Goal: Information Seeking & Learning: Learn about a topic

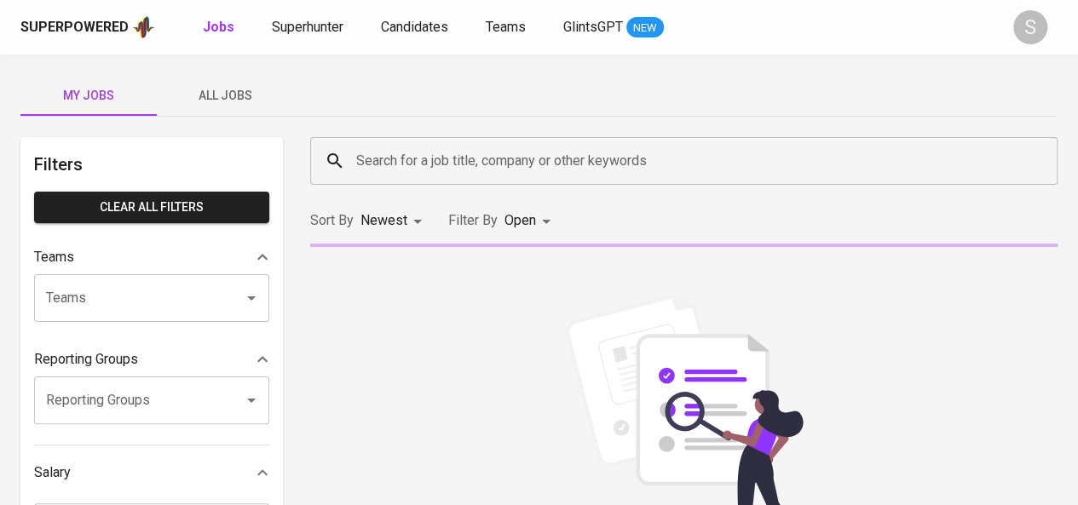
click at [456, 163] on input "Search for a job title, company or other keywords" at bounding box center [688, 161] width 672 height 32
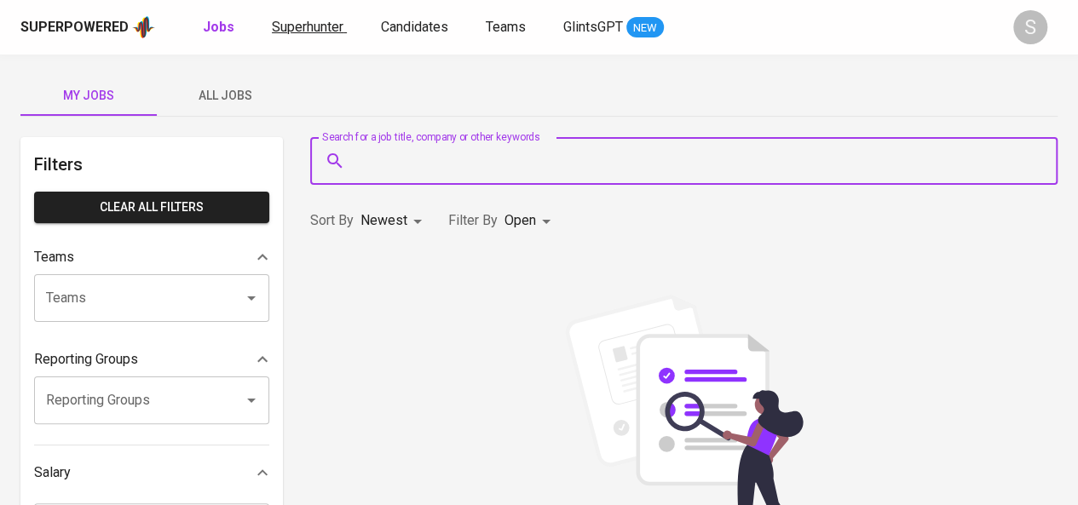
click at [309, 30] on span "Superhunter" at bounding box center [308, 27] width 72 height 16
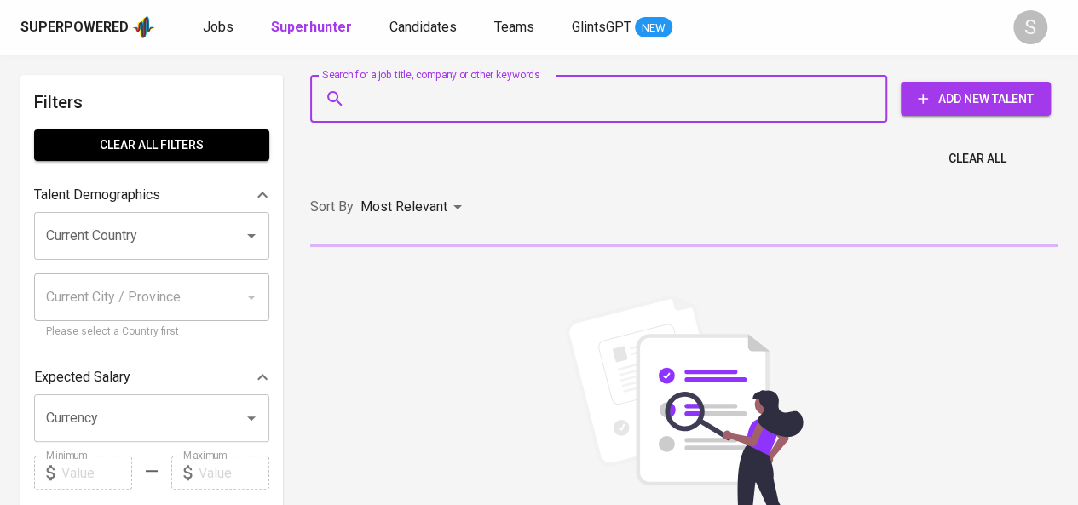
click at [409, 109] on input "Search for a job title, company or other keywords" at bounding box center [603, 99] width 502 height 32
paste input "[EMAIL_ADDRESS][DOMAIN_NAME]"
type input "[EMAIL_ADDRESS][DOMAIN_NAME]"
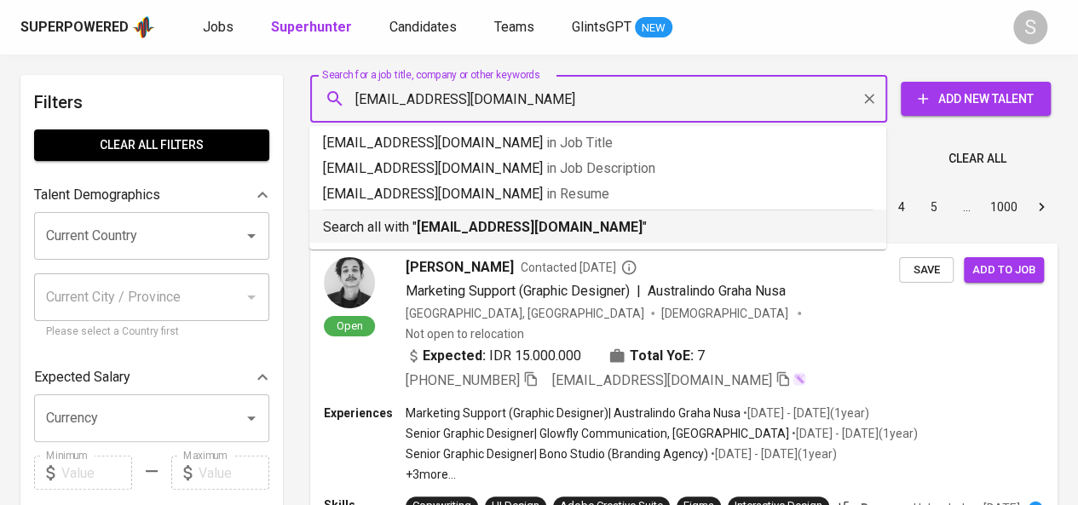
click at [450, 228] on b "[EMAIL_ADDRESS][DOMAIN_NAME]" at bounding box center [530, 227] width 226 height 16
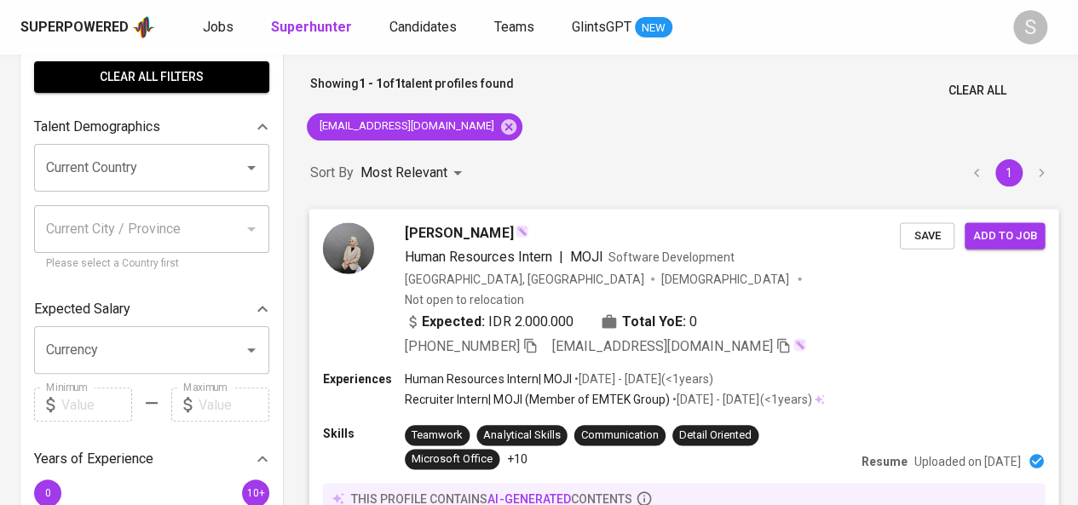
scroll to position [73, 0]
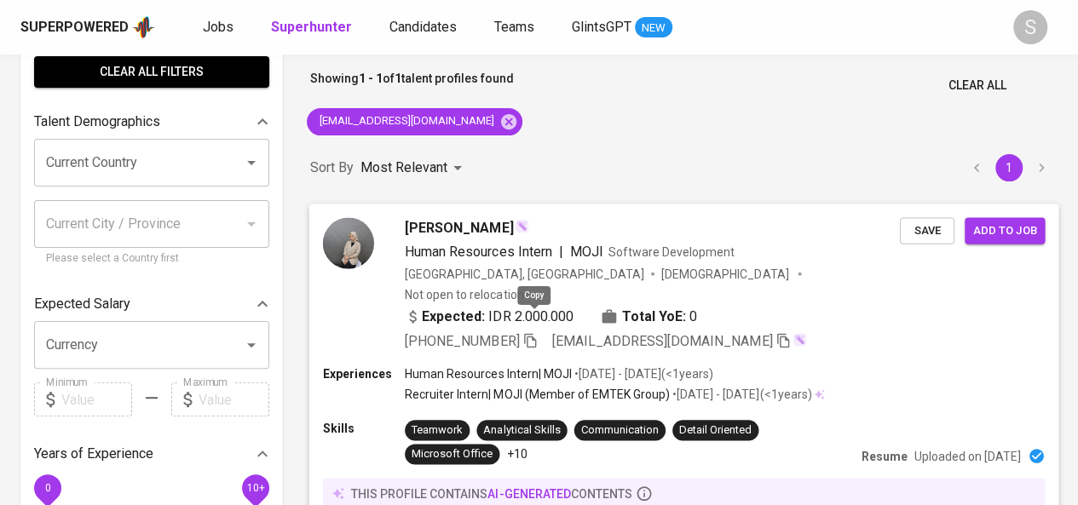
click at [536, 333] on icon "button" at bounding box center [530, 340] width 12 height 14
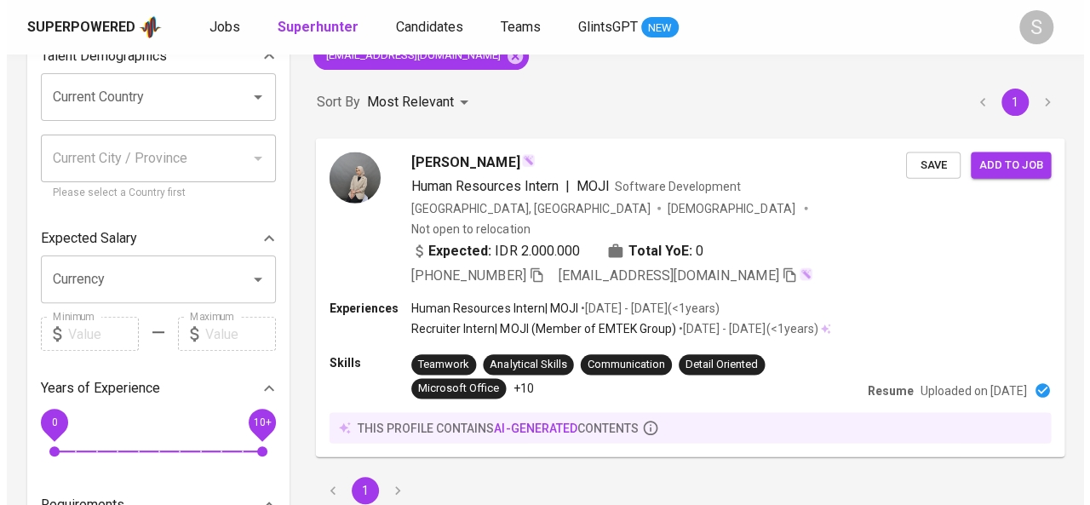
scroll to position [134, 0]
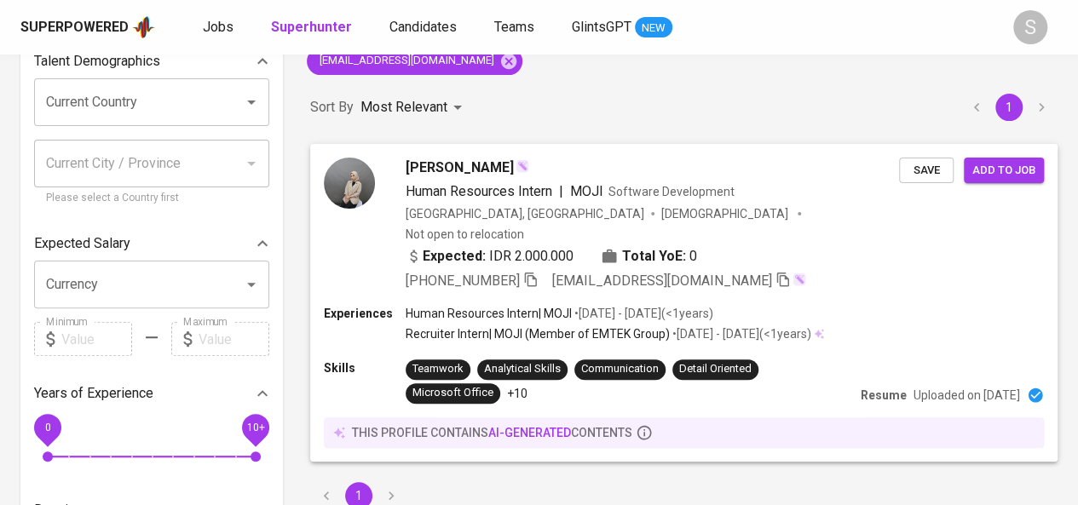
click at [603, 196] on span "MOJI" at bounding box center [586, 191] width 33 height 16
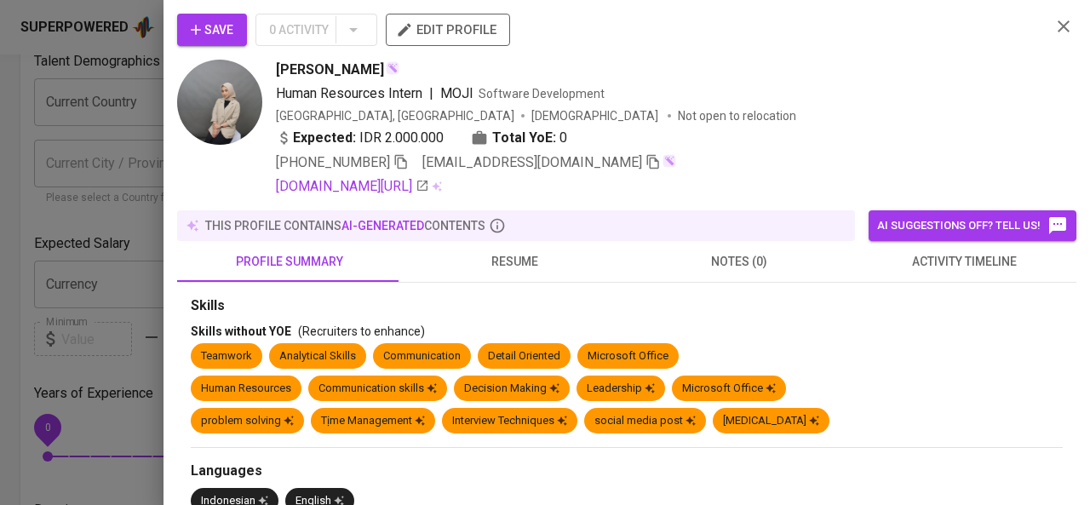
click at [516, 259] on span "resume" at bounding box center [514, 261] width 204 height 21
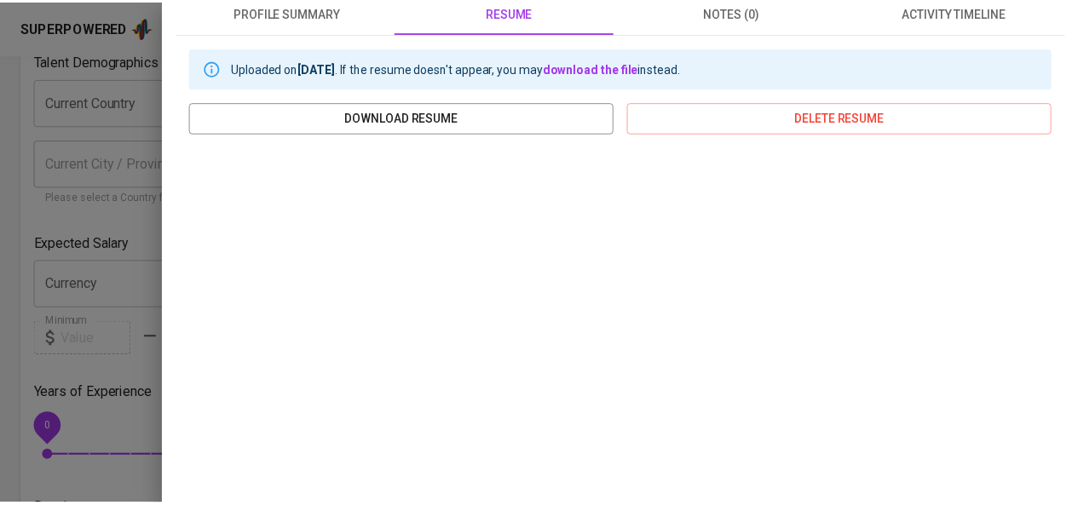
scroll to position [251, 0]
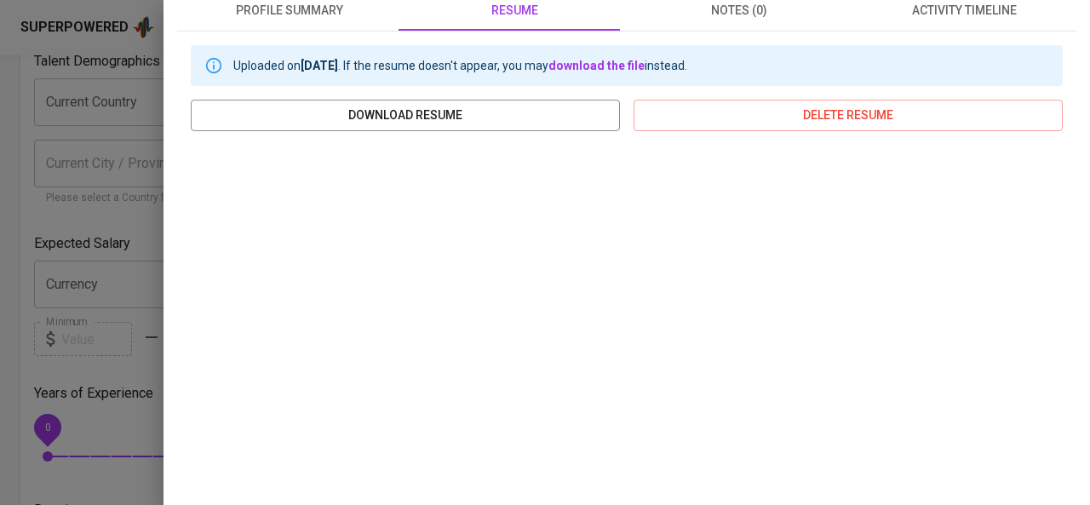
click at [66, 186] on div at bounding box center [545, 252] width 1090 height 505
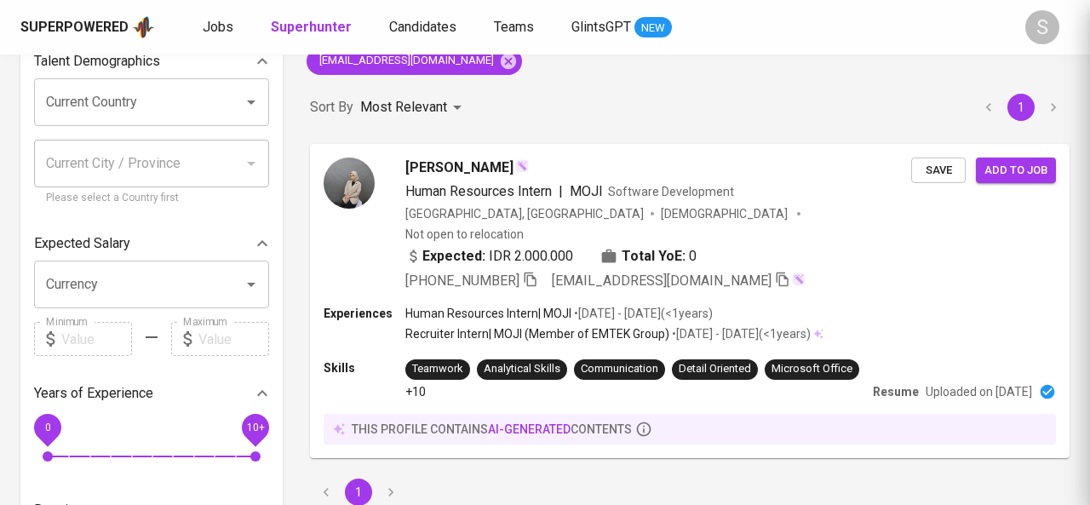
scroll to position [0, 0]
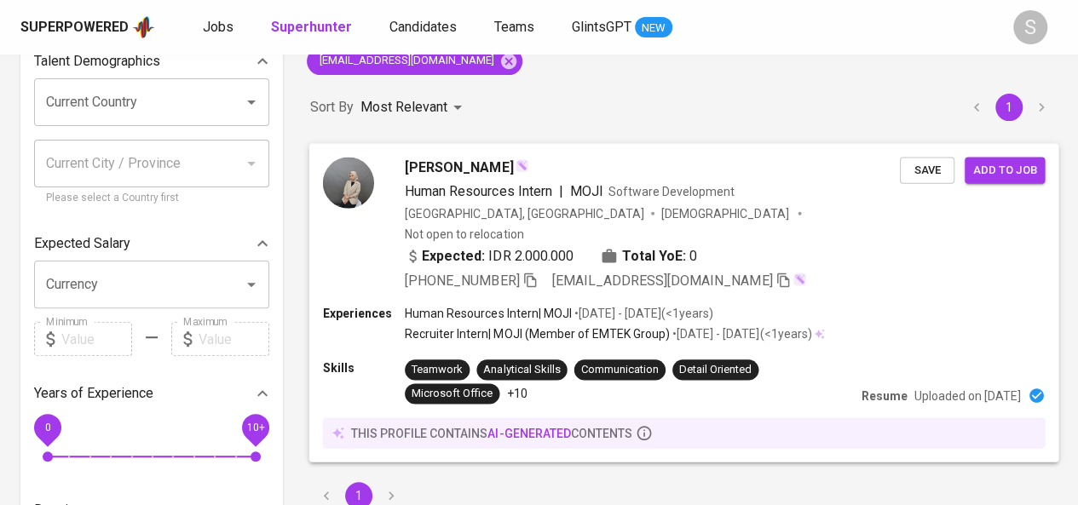
click at [737, 245] on div "Expected: IDR 2.000.000 Total YoE: 0" at bounding box center [652, 257] width 495 height 25
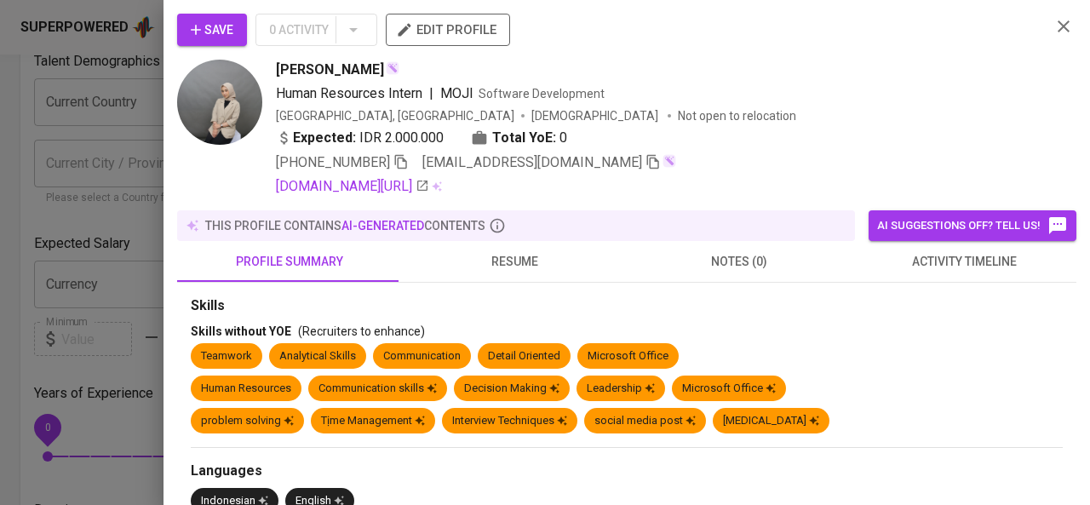
click at [930, 268] on span "activity timeline" at bounding box center [964, 261] width 204 height 21
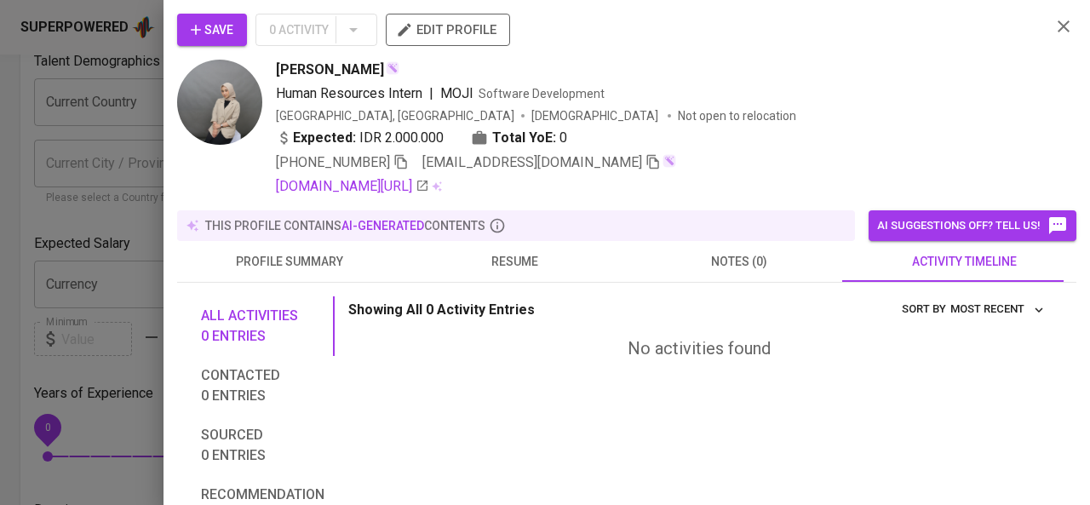
click at [1054, 27] on icon "button" at bounding box center [1064, 26] width 20 height 20
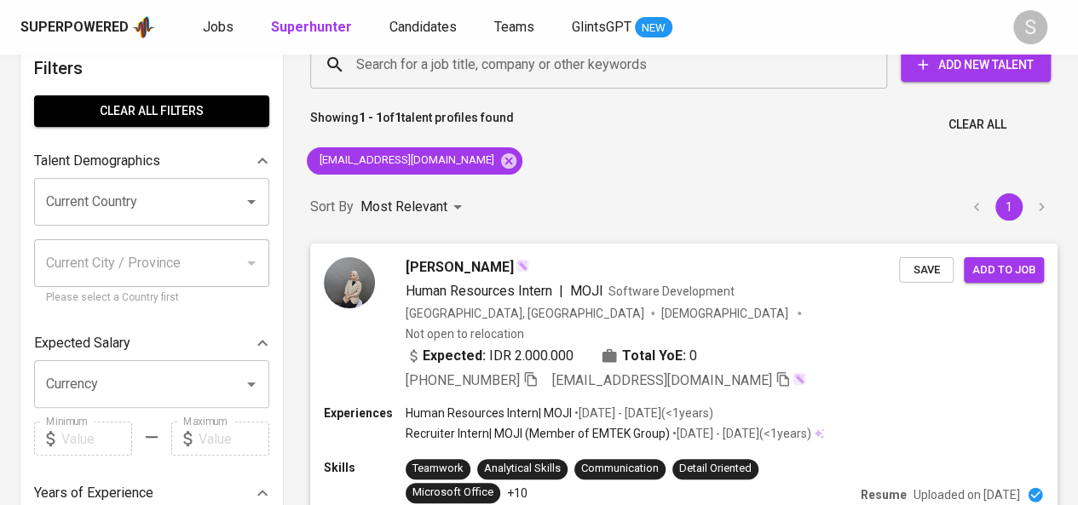
scroll to position [33, 0]
